Goal: Transaction & Acquisition: Purchase product/service

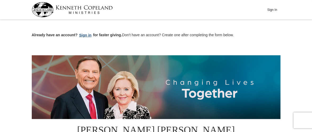
click at [87, 34] on button "Sign in" at bounding box center [85, 35] width 16 height 6
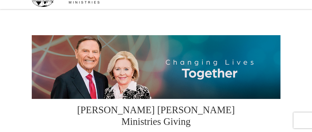
select select "NY"
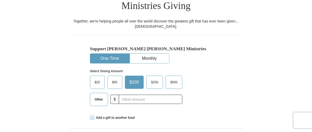
scroll to position [127, 0]
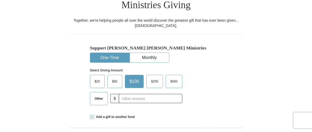
click at [97, 95] on span "Other" at bounding box center [99, 99] width 14 height 8
click at [0, 0] on input "Other" at bounding box center [0, 0] width 0 height 0
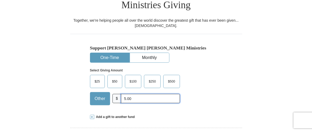
type input "5.00"
click at [239, 76] on div "Support Kenneth Copeland Ministries One-Time Monthly Select Giving Amount Amoun…" at bounding box center [156, 71] width 172 height 75
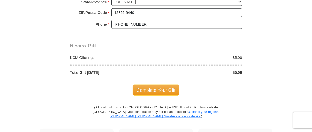
scroll to position [465, 0]
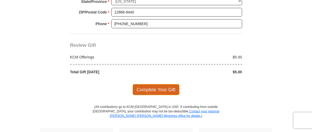
click at [157, 84] on span "Complete Your Gift" at bounding box center [155, 89] width 47 height 11
